Goal: Task Accomplishment & Management: Manage account settings

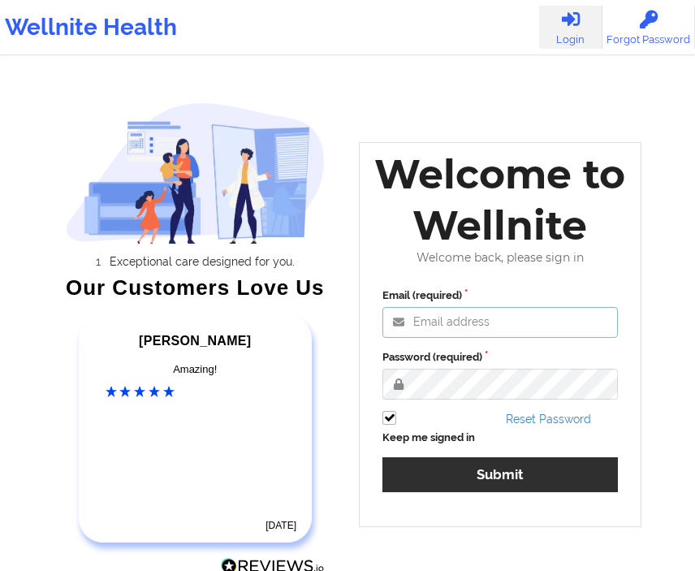
type input "deki@wellnite.com"
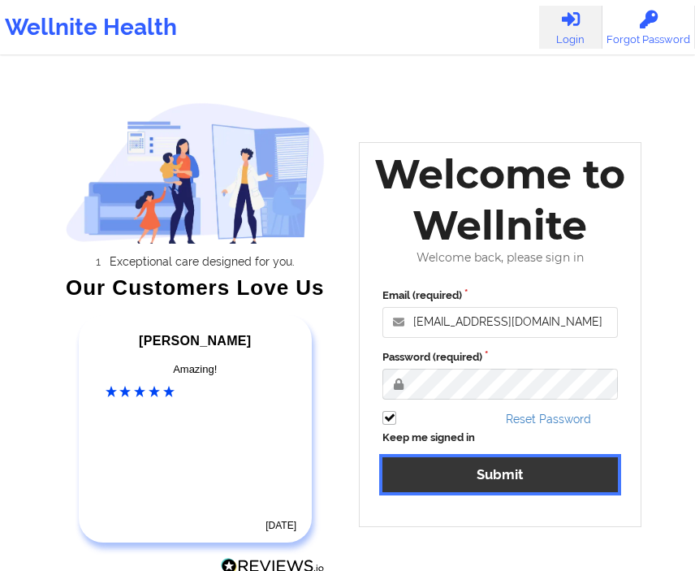
click at [431, 478] on button "Submit" at bounding box center [499, 474] width 235 height 35
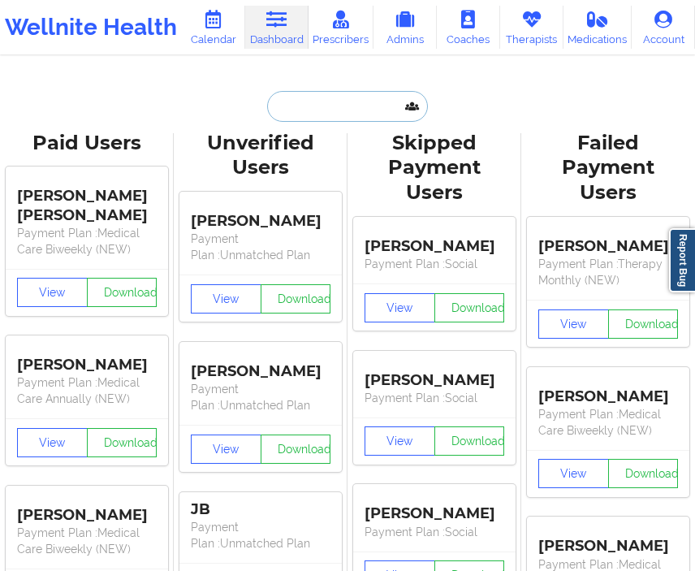
click at [310, 109] on input "text" at bounding box center [347, 106] width 161 height 31
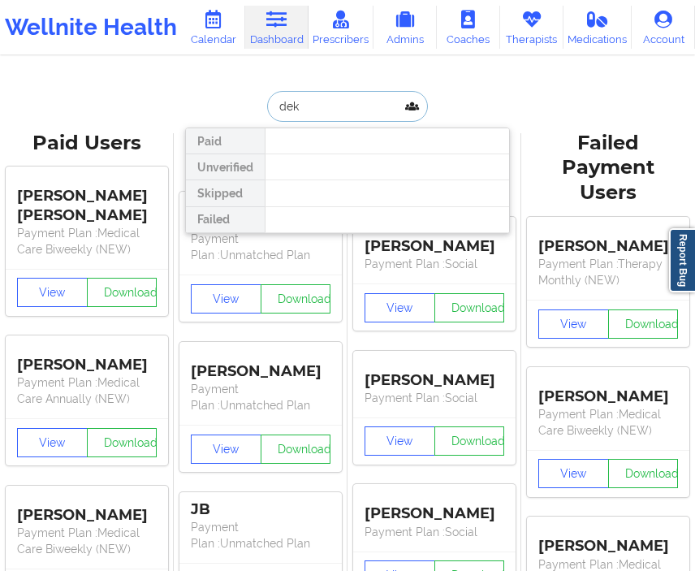
type input "deki"
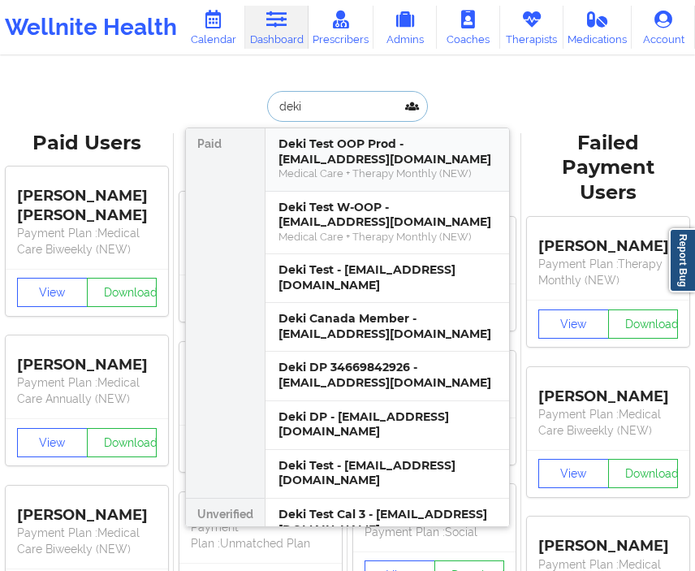
click at [334, 169] on div "Medical Care + Therapy Monthly (NEW)" at bounding box center [387, 173] width 218 height 14
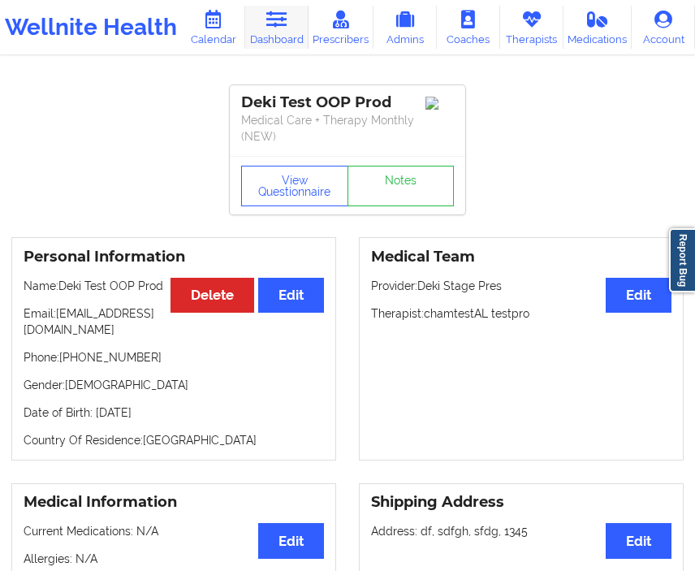
click at [270, 28] on link "Dashboard" at bounding box center [276, 27] width 63 height 43
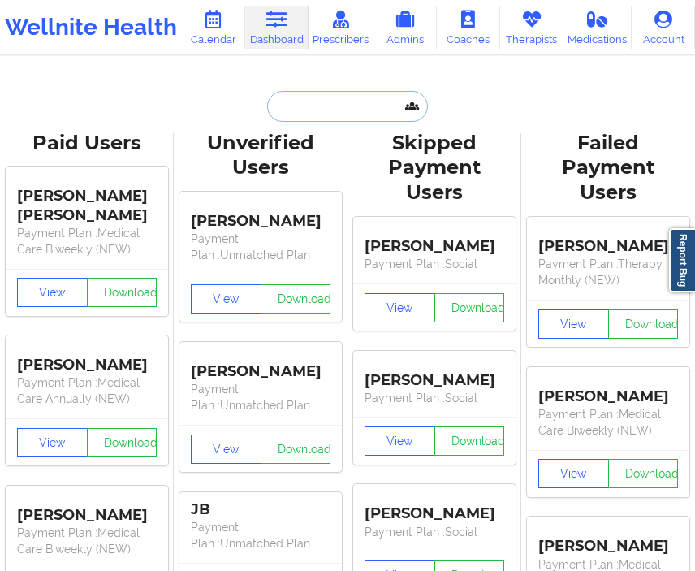
click at [313, 103] on input "text" at bounding box center [347, 106] width 161 height 31
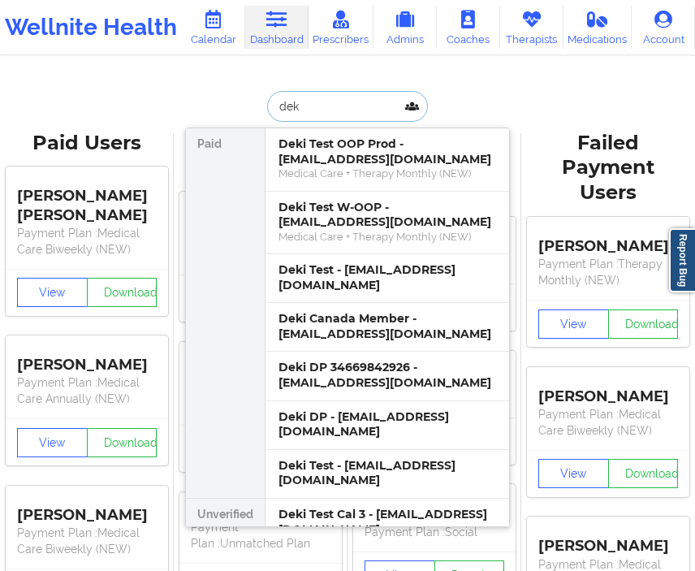
type input "deki"
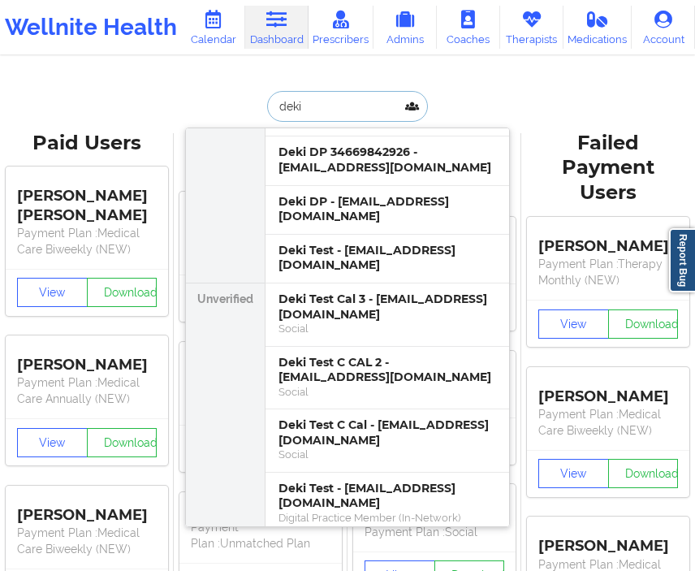
scroll to position [227, 0]
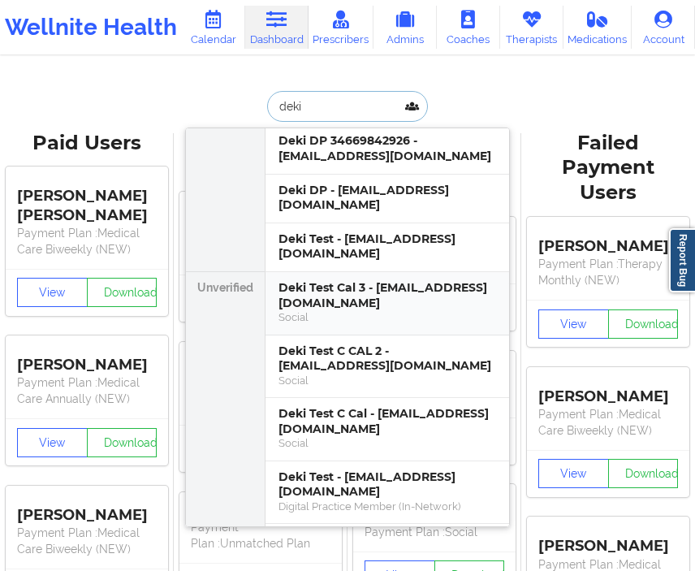
click at [330, 280] on div "Deki Test Cal 3 - dekitestccal3@wellnite.com" at bounding box center [387, 295] width 218 height 30
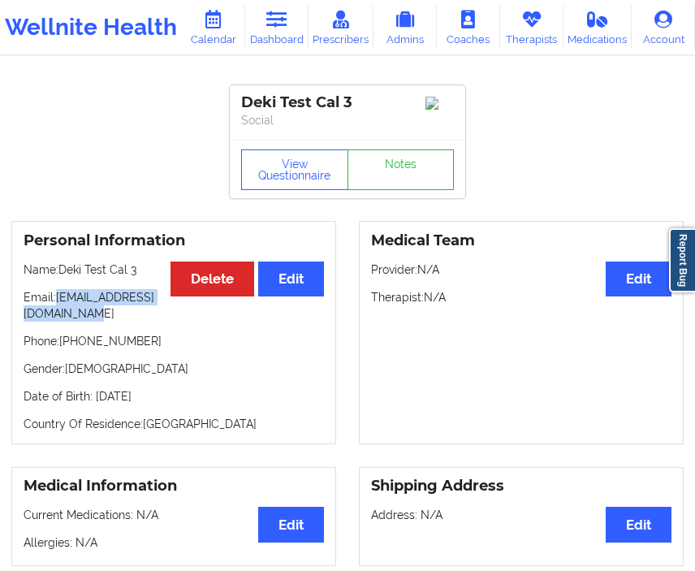
drag, startPoint x: 176, startPoint y: 323, endPoint x: 19, endPoint y: 319, distance: 157.5
click at [19, 319] on div "Personal Information Edit Delete Name: Deki Test Cal 3 Email: dekitestccal3@wel…" at bounding box center [173, 332] width 325 height 223
copy p "dekitestccal3@wellnite.com"
click at [647, 288] on button "Edit" at bounding box center [639, 278] width 66 height 35
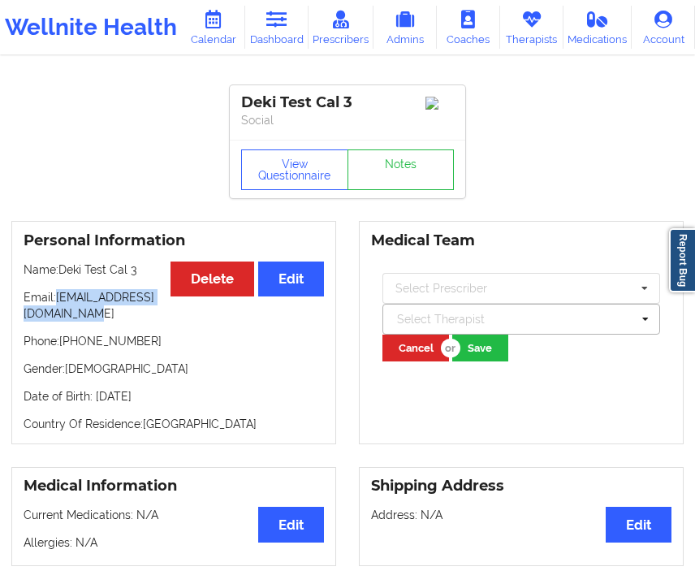
click at [542, 316] on div at bounding box center [514, 318] width 234 height 19
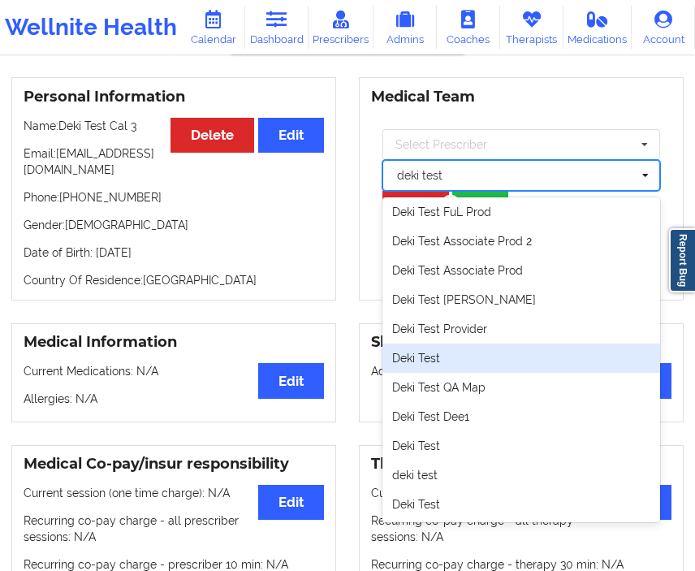
scroll to position [145, 0]
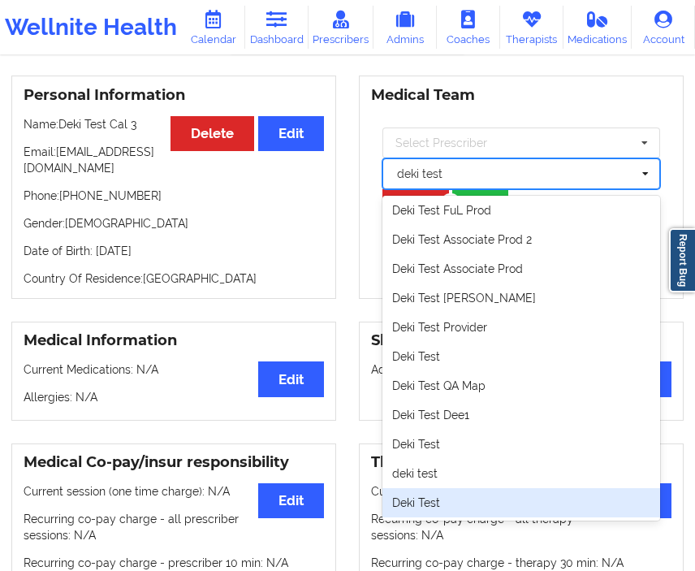
click at [483, 505] on div "Deki Test" at bounding box center [521, 502] width 278 height 29
type input "deki test"
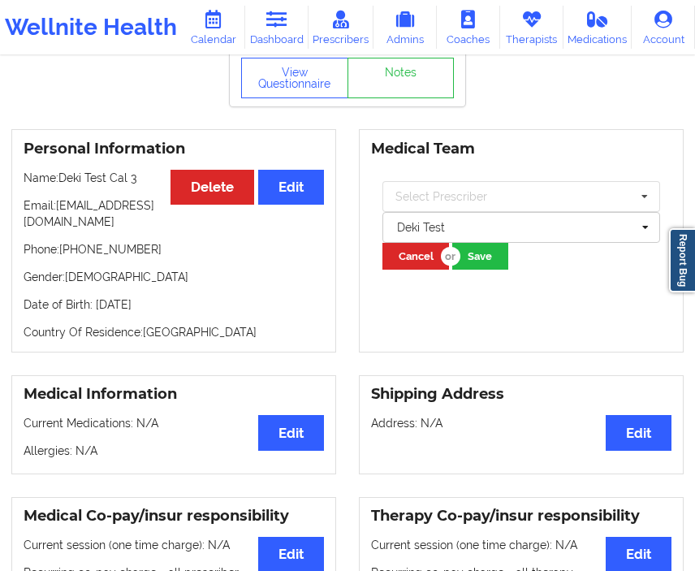
scroll to position [91, 0]
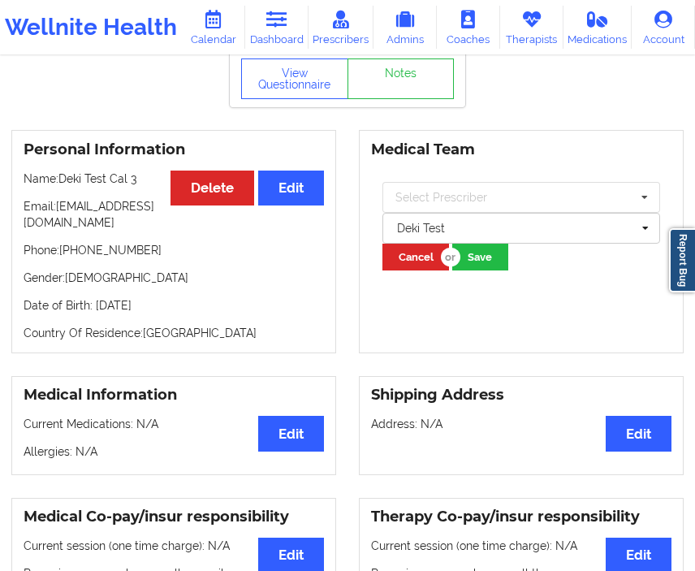
click at [481, 278] on div "Select Prescriber Amy Halanski Ghazaleh Bahrami, MD Joe Test Benie Pham Pamela …" at bounding box center [521, 225] width 300 height 111
click at [483, 257] on button "Save" at bounding box center [480, 257] width 56 height 27
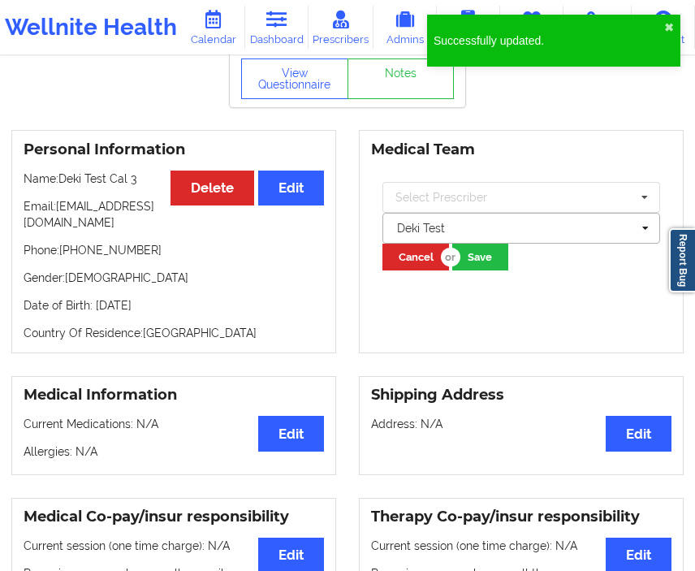
click at [555, 226] on div at bounding box center [514, 227] width 234 height 19
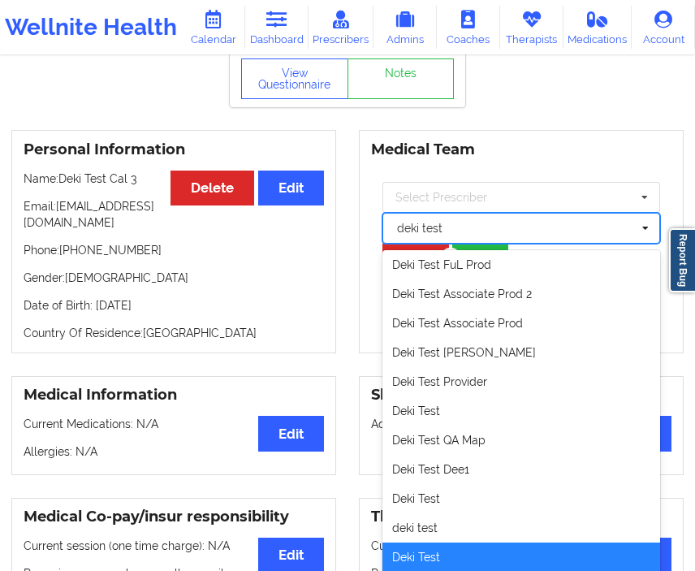
scroll to position [102, 0]
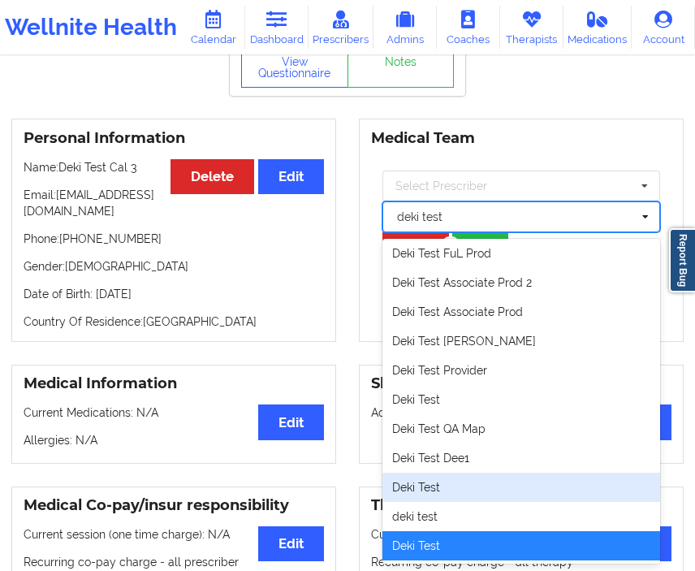
click at [468, 497] on div "Deki Test" at bounding box center [521, 486] width 278 height 29
type input "deki test"
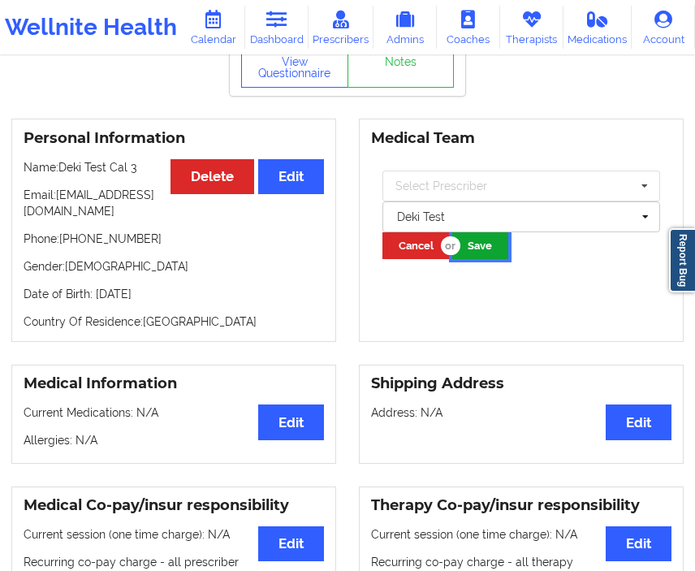
click at [478, 248] on button "Save" at bounding box center [480, 245] width 56 height 27
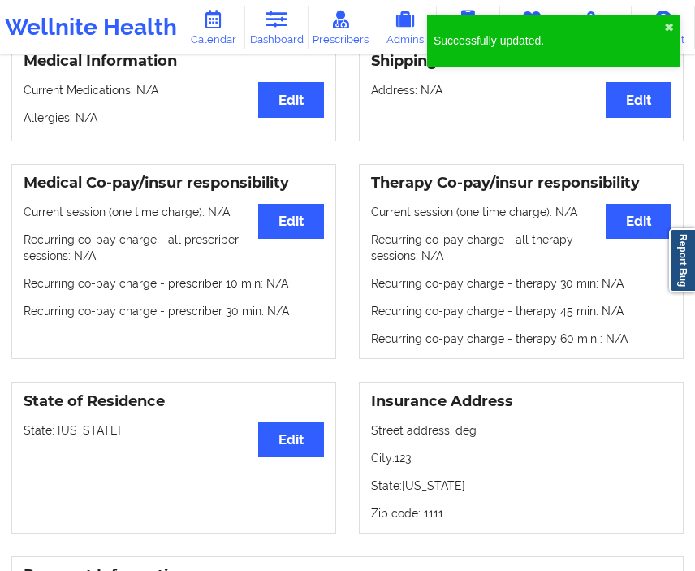
scroll to position [425, 0]
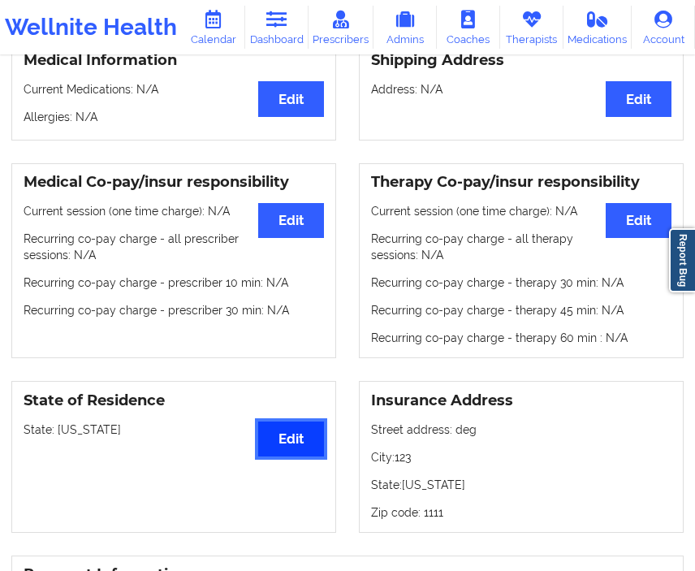
click at [266, 449] on button "Edit" at bounding box center [291, 438] width 66 height 35
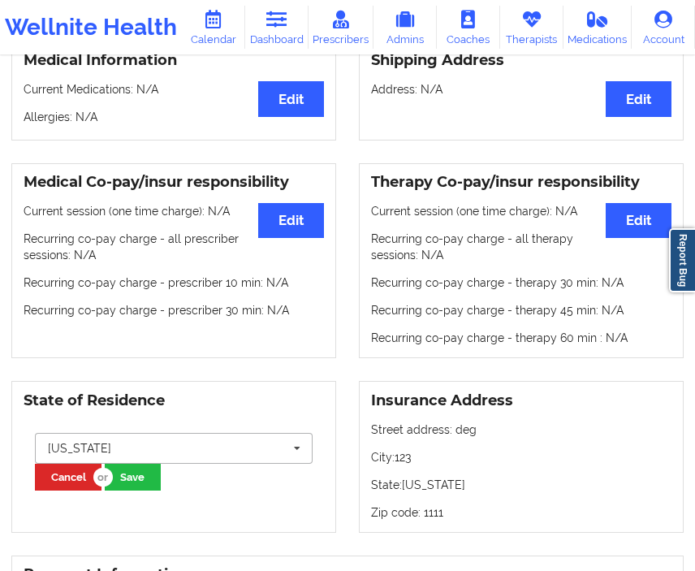
click at [196, 453] on input "text" at bounding box center [175, 448] width 276 height 29
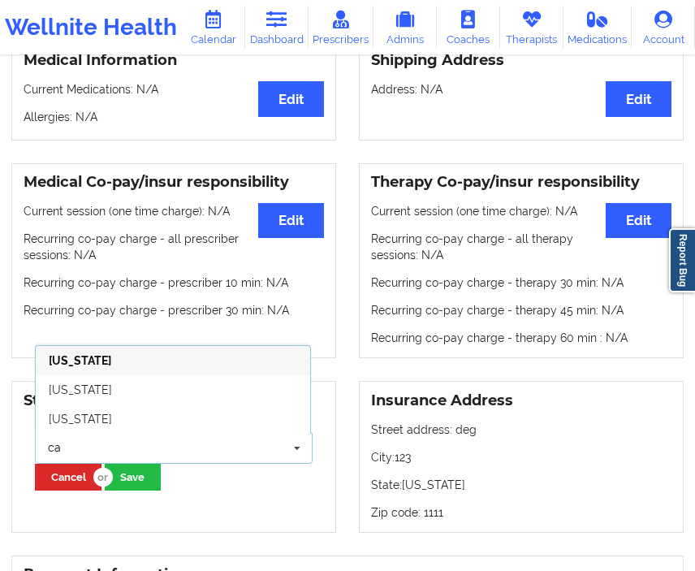
type input "c"
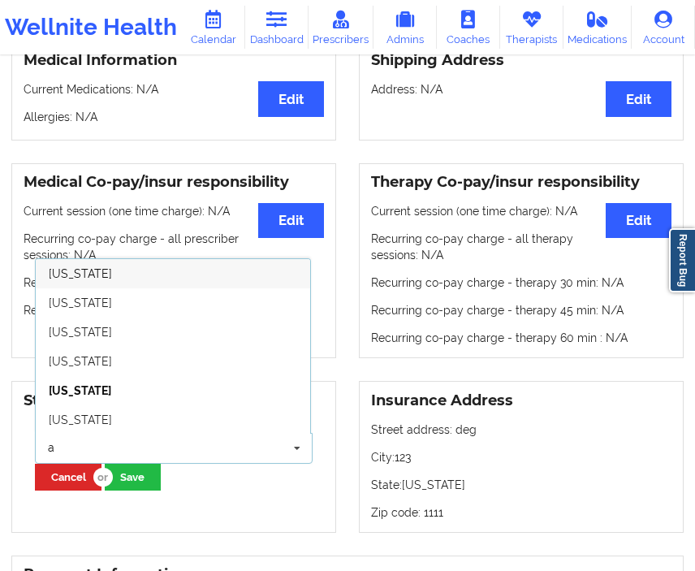
type input "al"
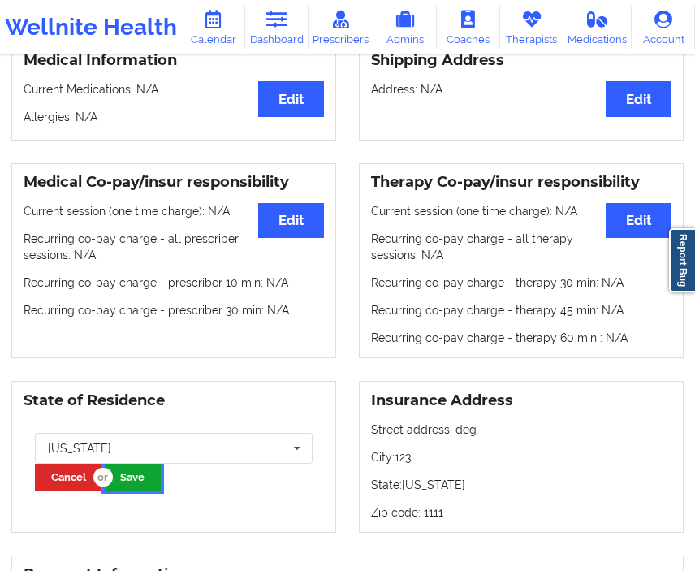
click at [159, 485] on button "Save" at bounding box center [133, 477] width 56 height 27
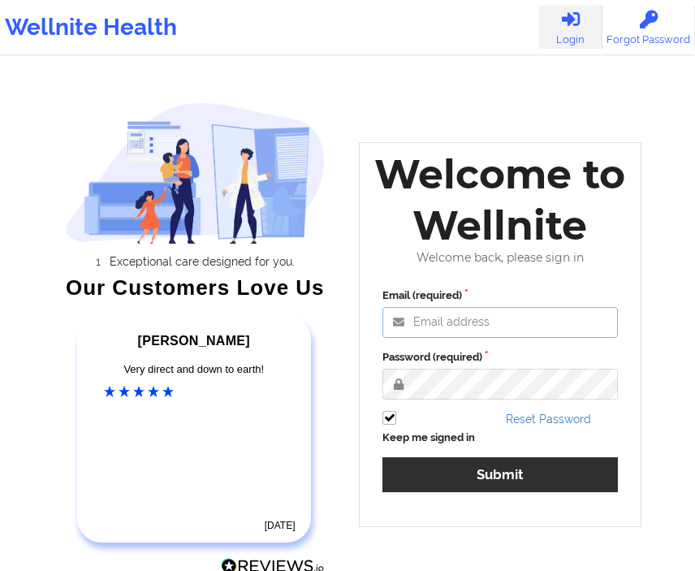
type input "[EMAIL_ADDRESS][DOMAIN_NAME]"
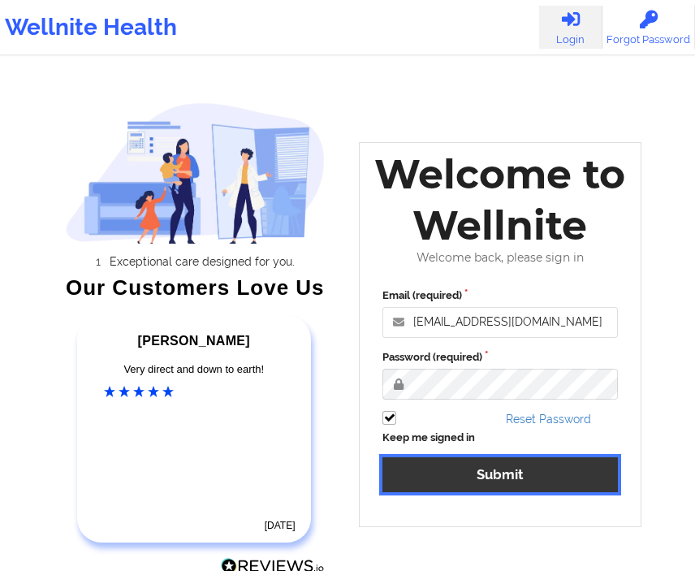
click at [459, 483] on button "Submit" at bounding box center [499, 474] width 235 height 35
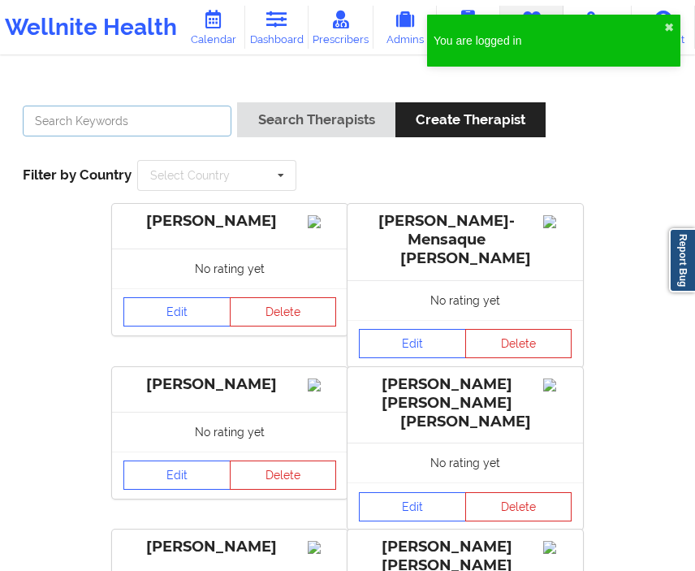
click at [84, 125] on input "text" at bounding box center [127, 121] width 209 height 31
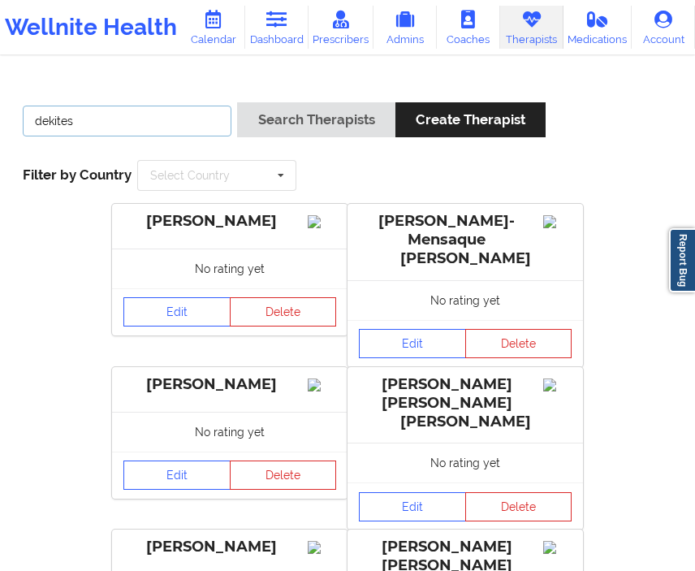
type input "dekitesta"
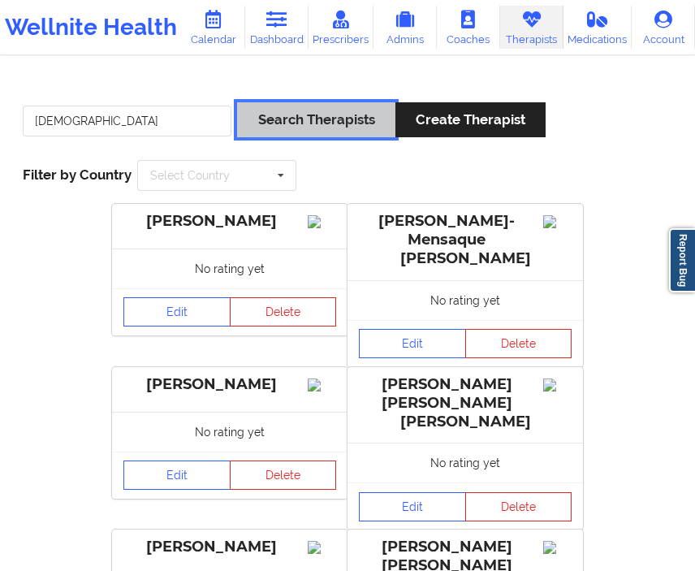
click at [334, 113] on button "Search Therapists" at bounding box center [315, 119] width 157 height 35
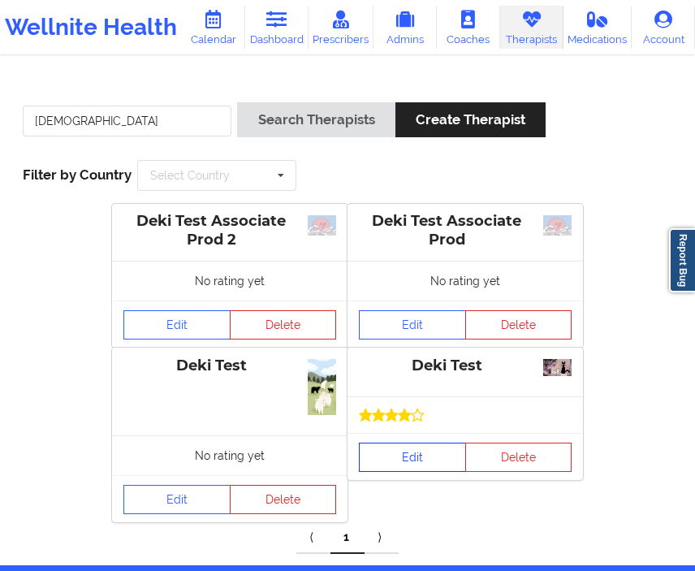
click at [390, 464] on link "Edit" at bounding box center [412, 456] width 107 height 29
